Goal: Task Accomplishment & Management: Manage account settings

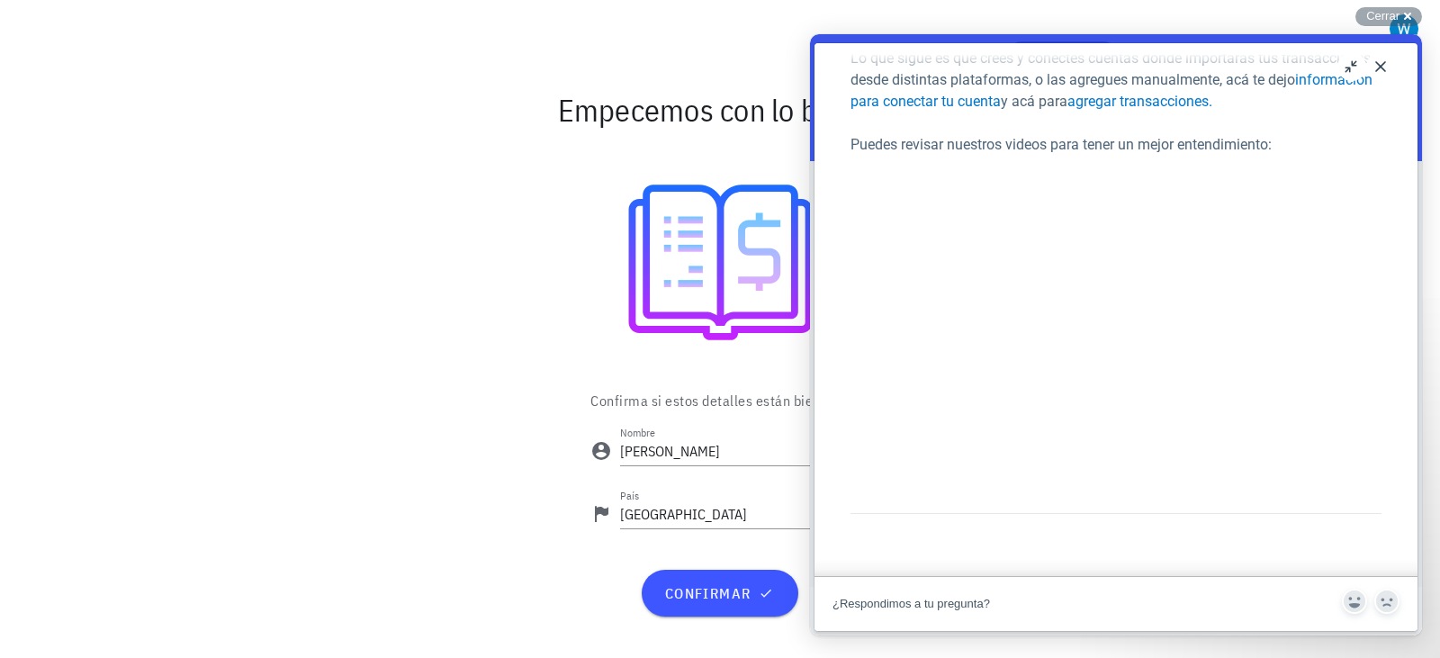
scroll to position [270, 0]
click at [1384, 57] on button "Close" at bounding box center [1381, 66] width 29 height 29
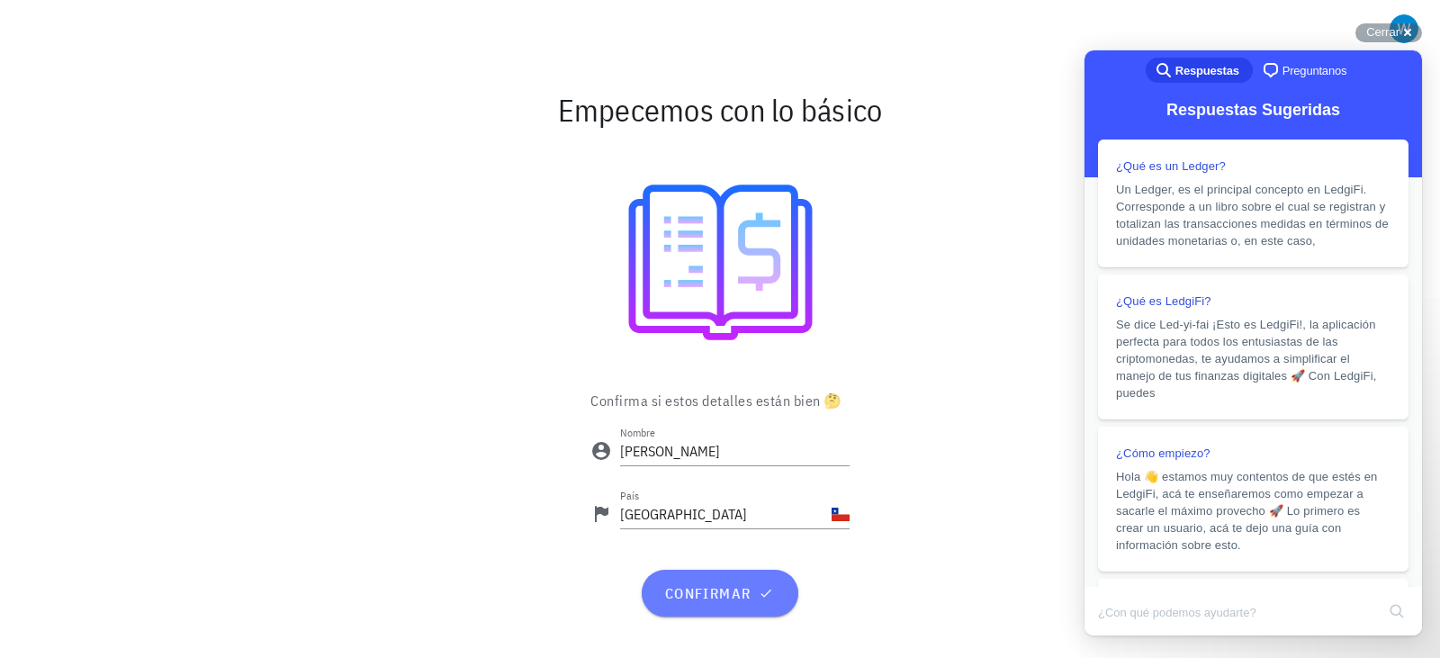
click at [702, 590] on span "confirmar" at bounding box center [720, 593] width 113 height 18
click at [1379, 34] on span "Cerrar" at bounding box center [1383, 32] width 33 height 14
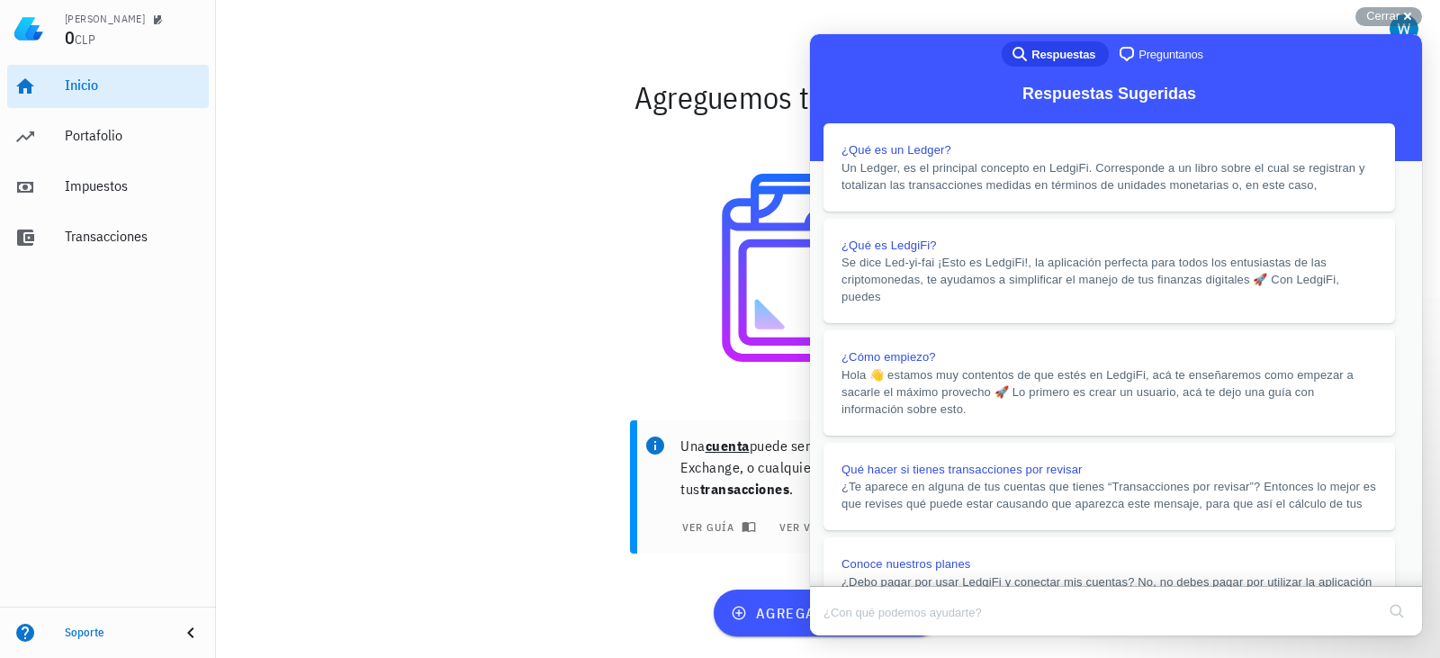
click at [456, 255] on div at bounding box center [828, 268] width 1045 height 262
click at [844, 636] on button "Close" at bounding box center [827, 647] width 32 height 23
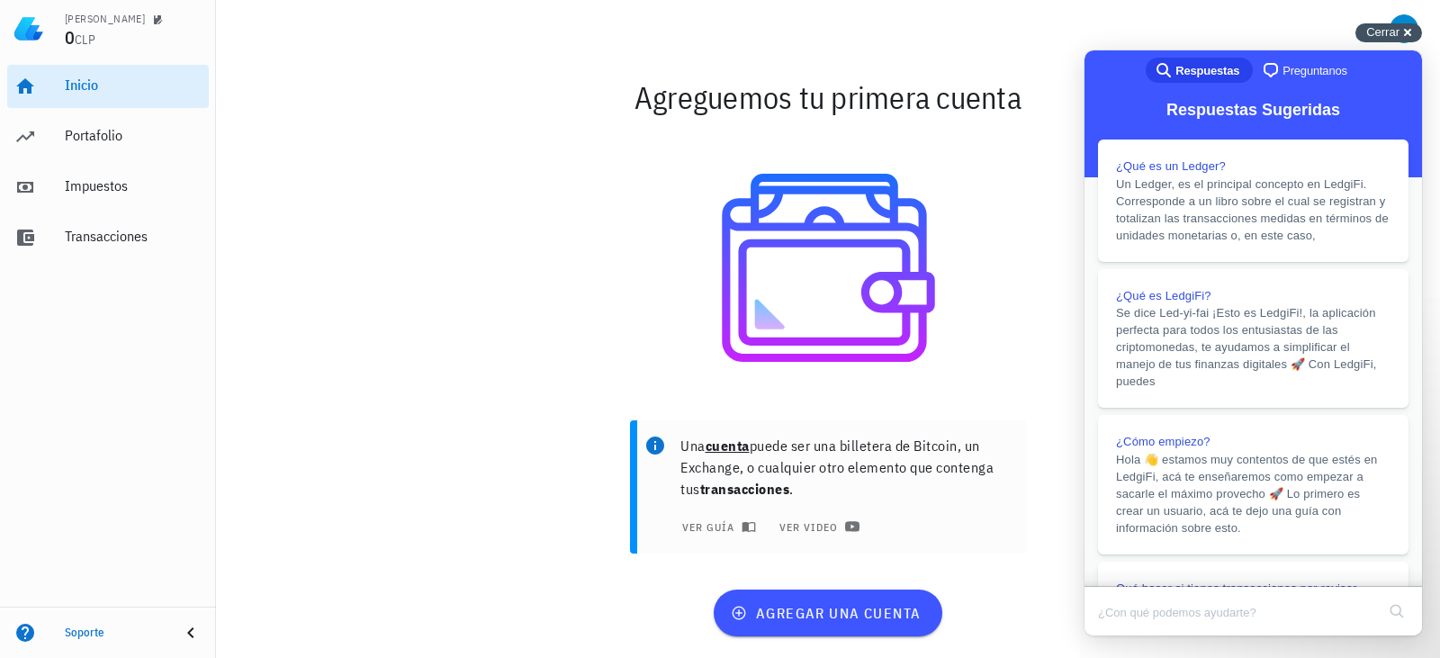
click at [1384, 37] on span "Cerrar" at bounding box center [1383, 32] width 33 height 14
